Goal: Task Accomplishment & Management: Manage account settings

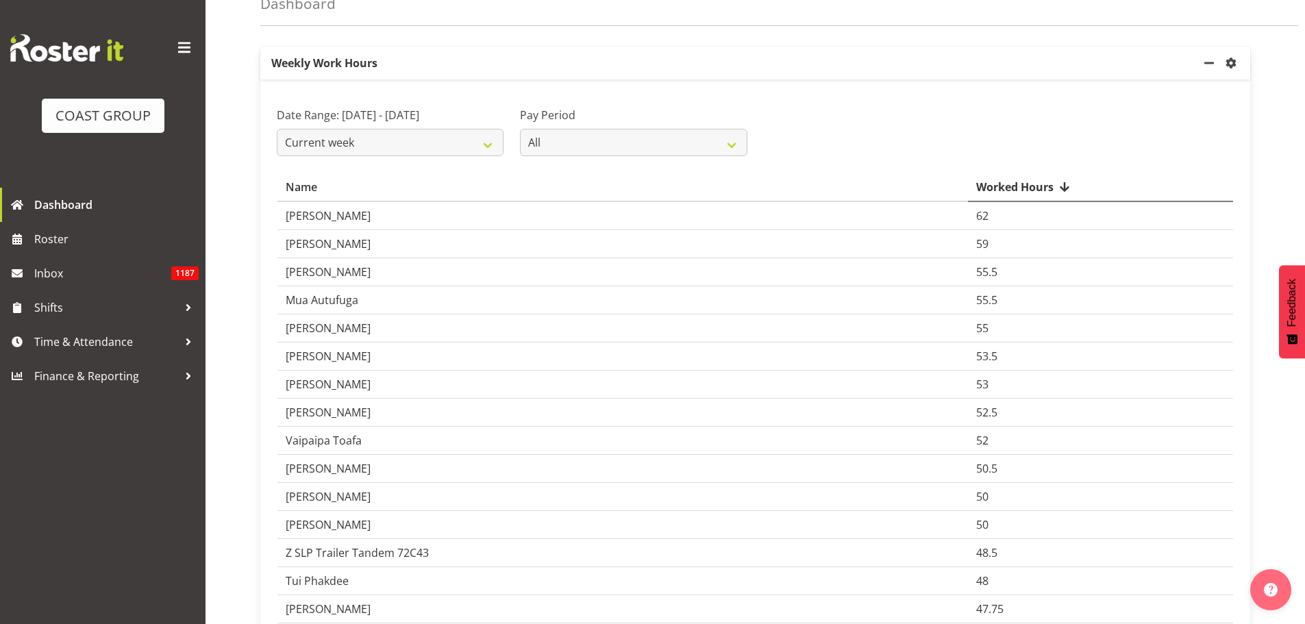
scroll to position [274, 0]
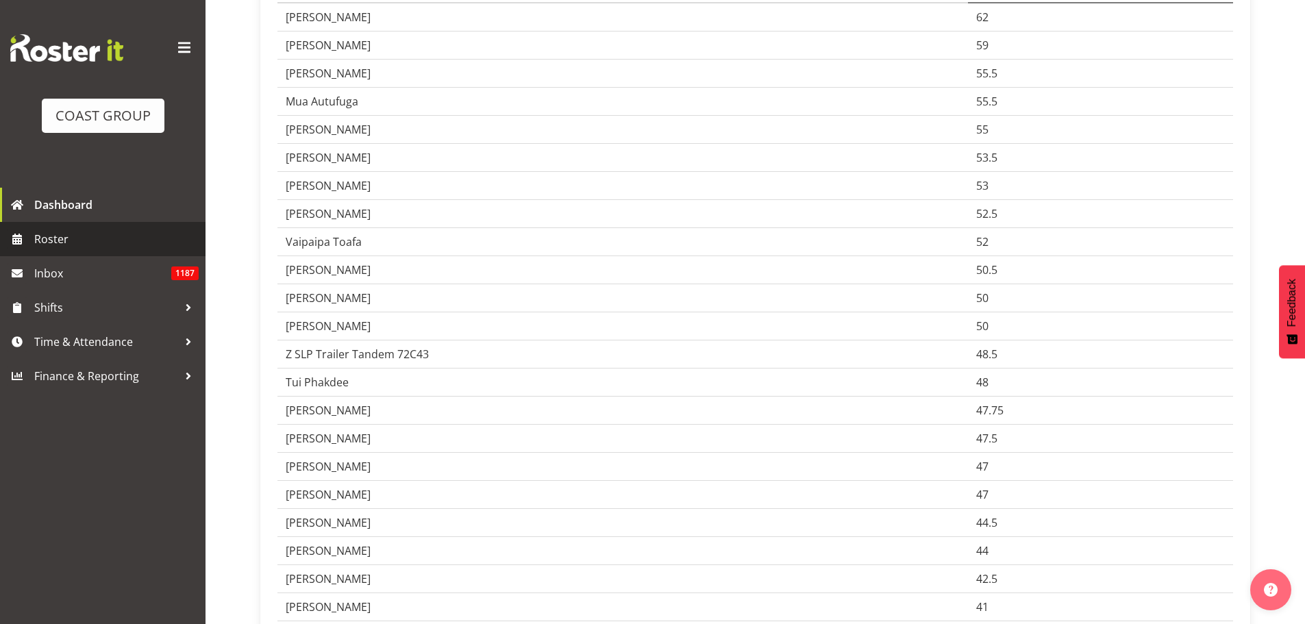
drag, startPoint x: 45, startPoint y: 238, endPoint x: 67, endPoint y: 234, distance: 22.4
click at [46, 238] on span "Roster" at bounding box center [116, 239] width 164 height 21
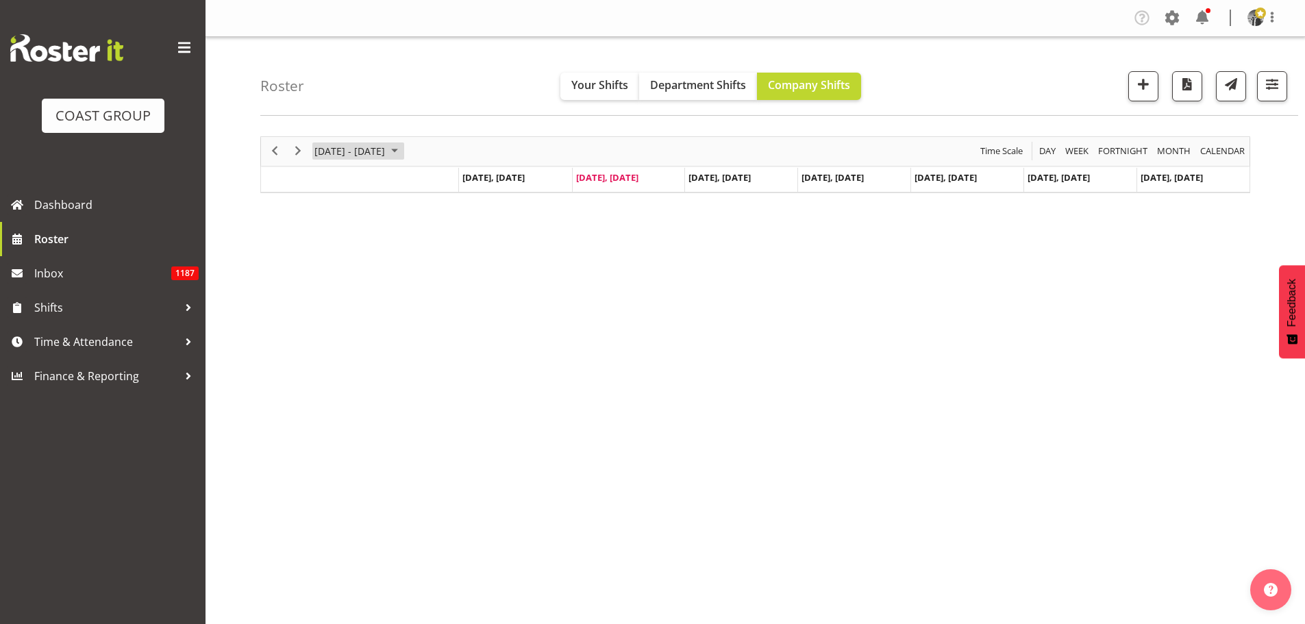
click at [335, 147] on span "[DATE] - [DATE]" at bounding box center [349, 150] width 73 height 17
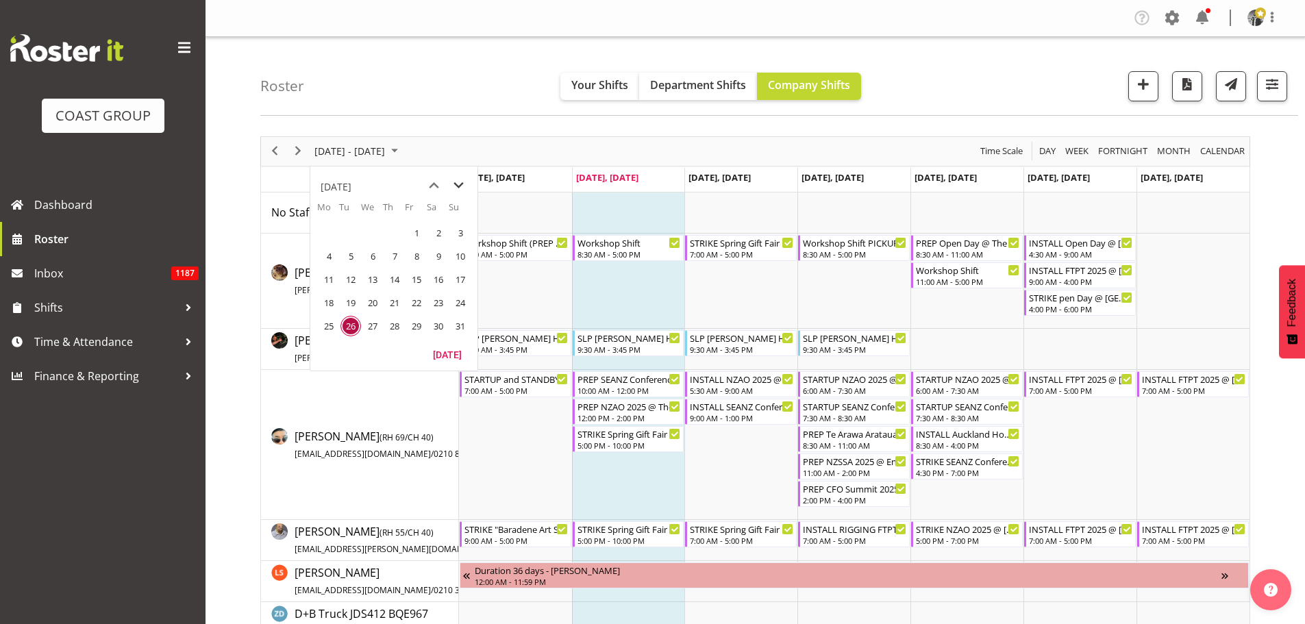
click at [456, 182] on span "next month" at bounding box center [459, 185] width 24 height 25
click at [345, 233] on span "2" at bounding box center [350, 233] width 21 height 21
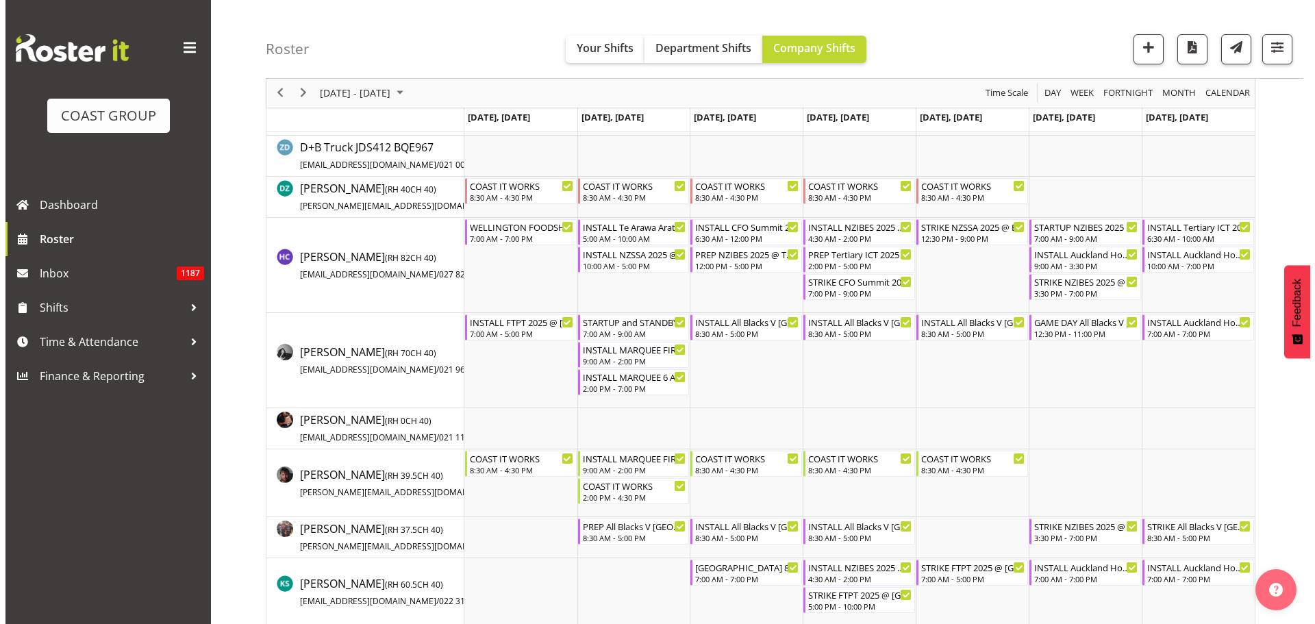
scroll to position [480, 0]
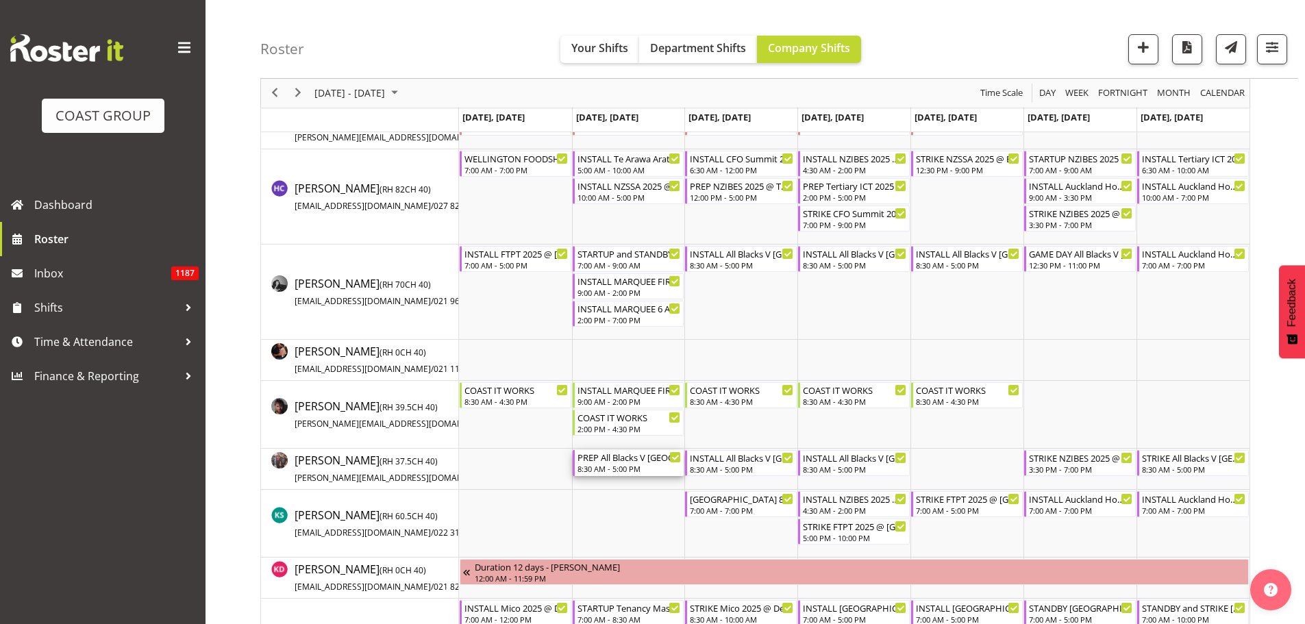
click at [609, 469] on div "8:30 AM - 5:00 PM" at bounding box center [629, 468] width 104 height 11
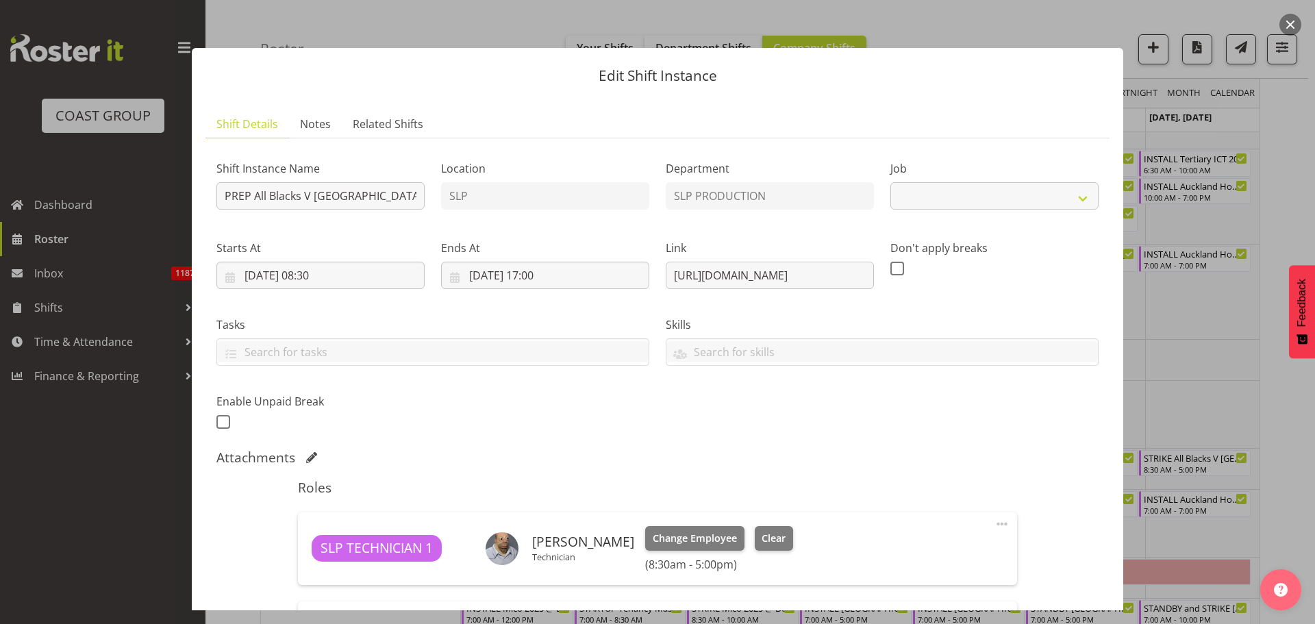
select select "10197"
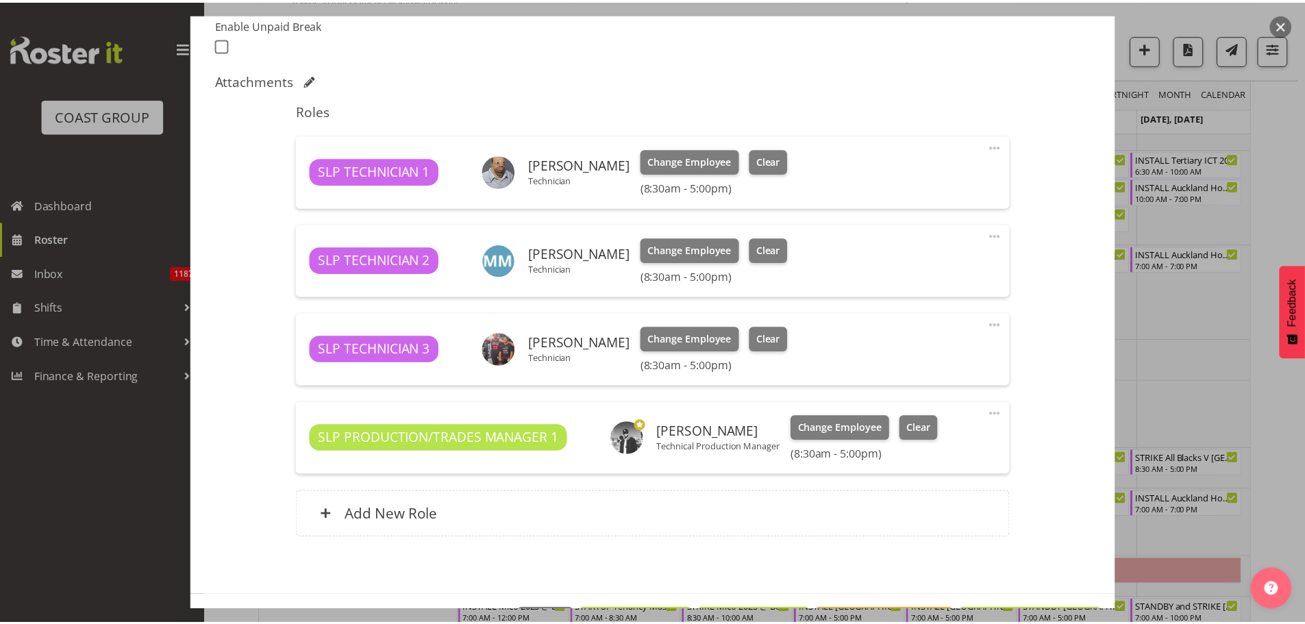
scroll to position [411, 0]
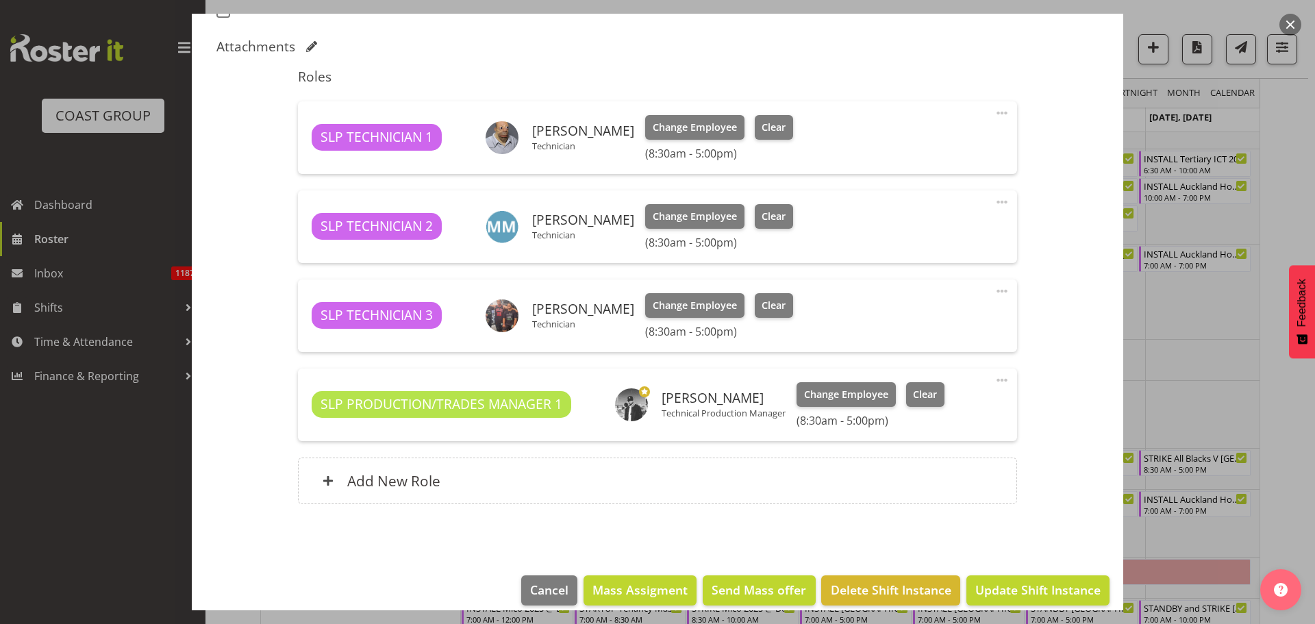
click at [1290, 17] on button "button" at bounding box center [1291, 25] width 22 height 22
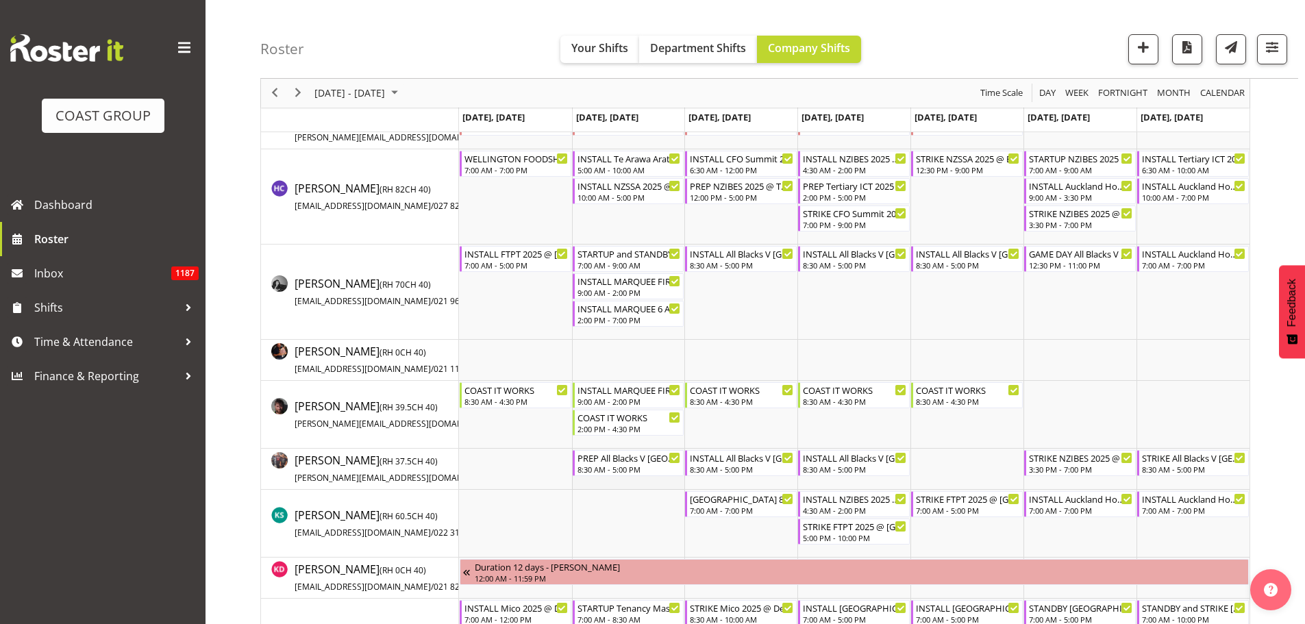
click at [604, 476] on td "Timeline Week of September 2, 2025" at bounding box center [628, 469] width 113 height 41
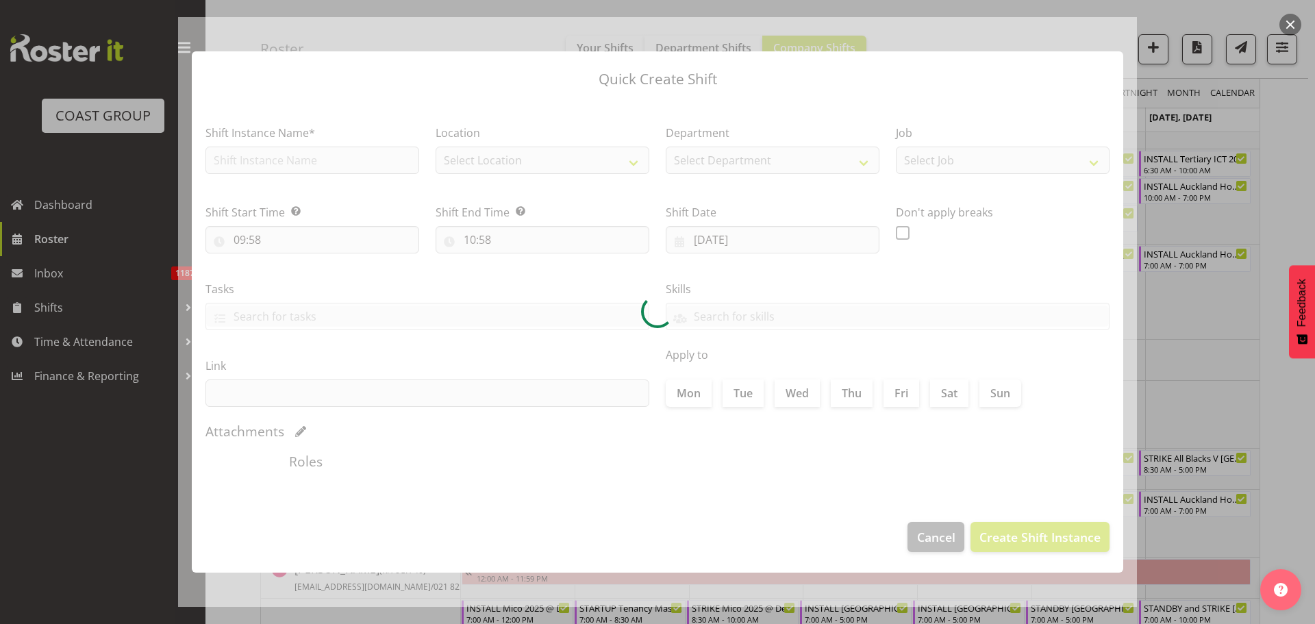
type input "[DATE]"
checkbox input "true"
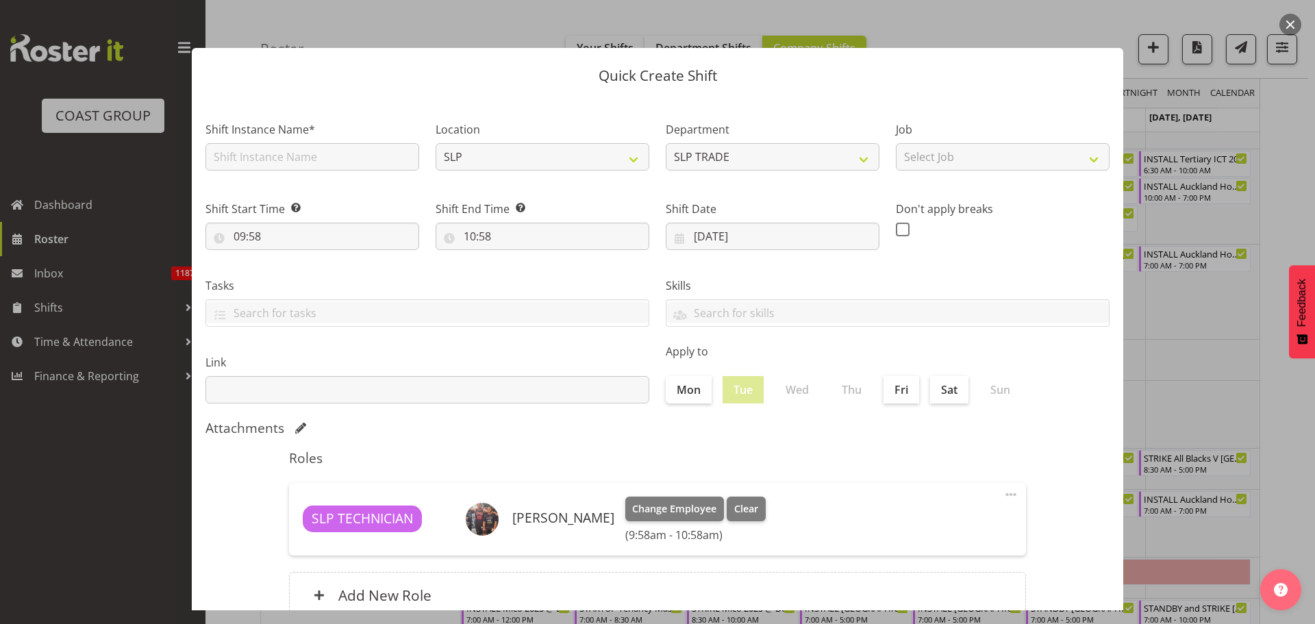
click at [1288, 21] on button "button" at bounding box center [1291, 25] width 22 height 22
